Goal: Task Accomplishment & Management: Manage account settings

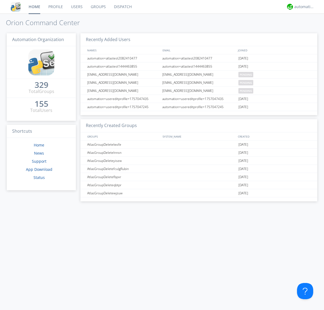
click at [76, 7] on link "Users" at bounding box center [77, 7] width 20 height 14
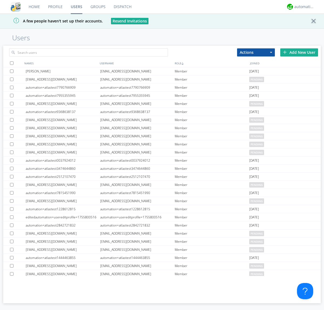
click at [299, 52] on div "Add New User" at bounding box center [299, 52] width 38 height 8
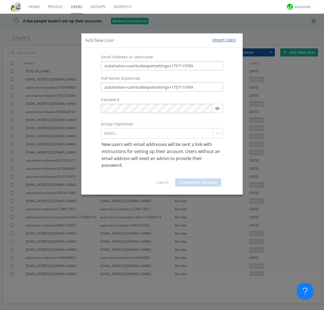
type input "automation+userbulkexportsettings+1757119769"
click at [198, 182] on button "Create User Account" at bounding box center [198, 182] width 46 height 8
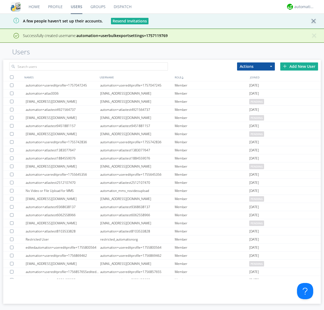
click at [299, 66] on div "Add New User" at bounding box center [299, 66] width 38 height 8
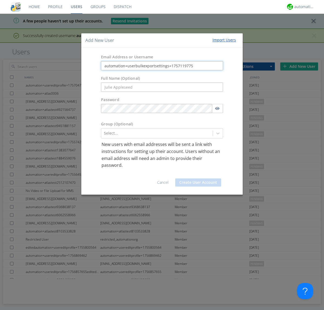
type input "automation+userbulkexportsettings+1757119775"
click at [198, 182] on button "Create User Account" at bounding box center [198, 182] width 46 height 8
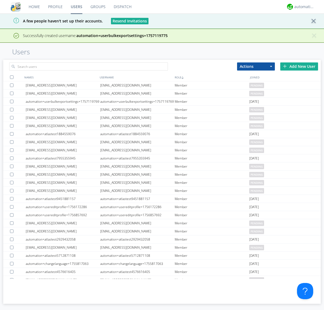
click at [299, 66] on div "Add New User" at bounding box center [299, 66] width 38 height 8
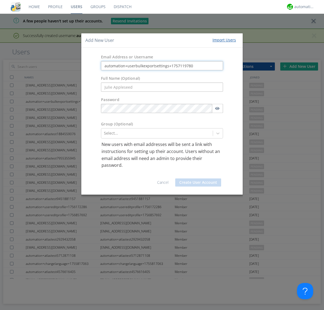
type input "automation+userbulkexportsettings+1757119780"
click at [198, 182] on button "Create User Account" at bounding box center [198, 182] width 46 height 8
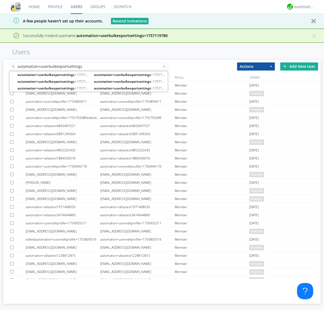
type input "automation+userbulkexportsettings"
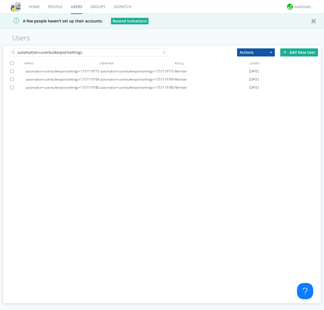
click at [12, 63] on div at bounding box center [12, 63] width 4 height 4
click at [256, 52] on button "Actions" at bounding box center [256, 52] width 38 height 8
click at [0, 0] on link "Export Users" at bounding box center [0, 0] width 0 height 0
click at [165, 53] on div at bounding box center [165, 53] width 5 height 5
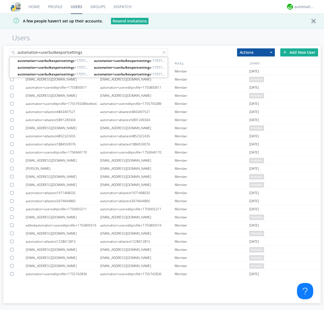
type input "automation+userbulkexportsettings"
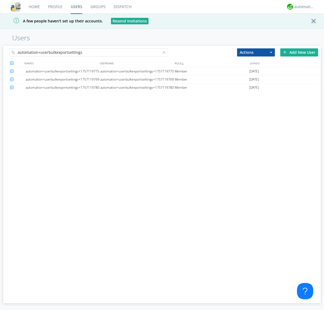
click at [256, 52] on button "Actions" at bounding box center [256, 52] width 38 height 8
click at [256, 68] on link "Delete User" at bounding box center [255, 68] width 37 height 7
